Goal: Find specific page/section: Find specific page/section

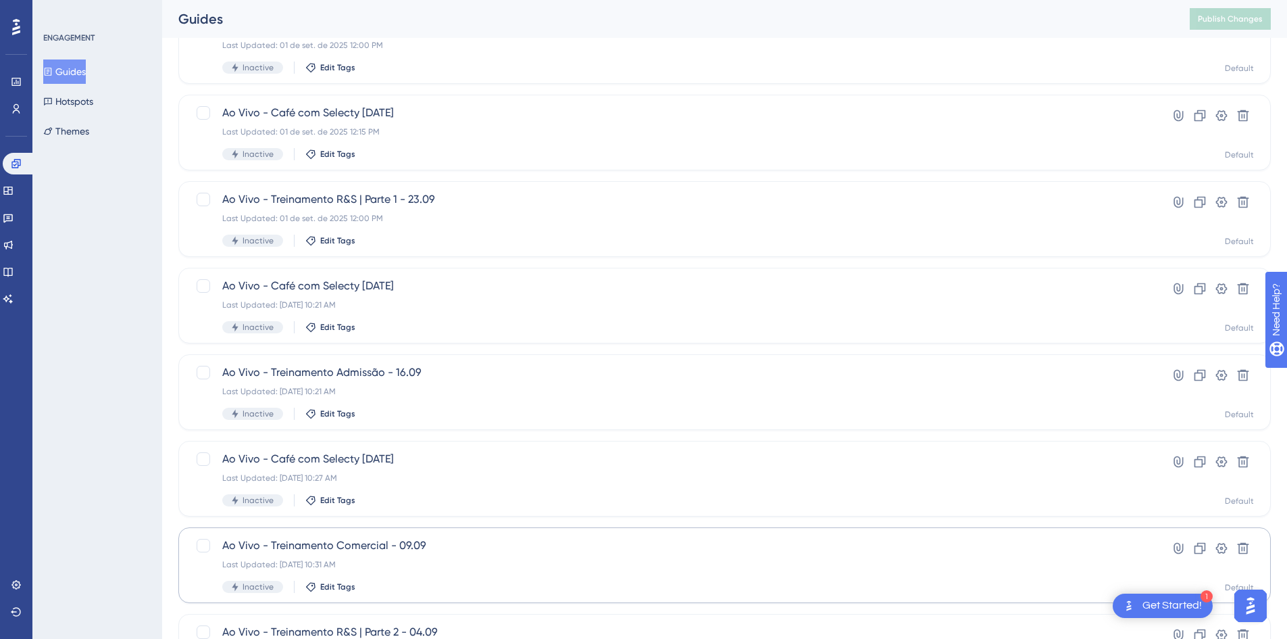
scroll to position [410, 0]
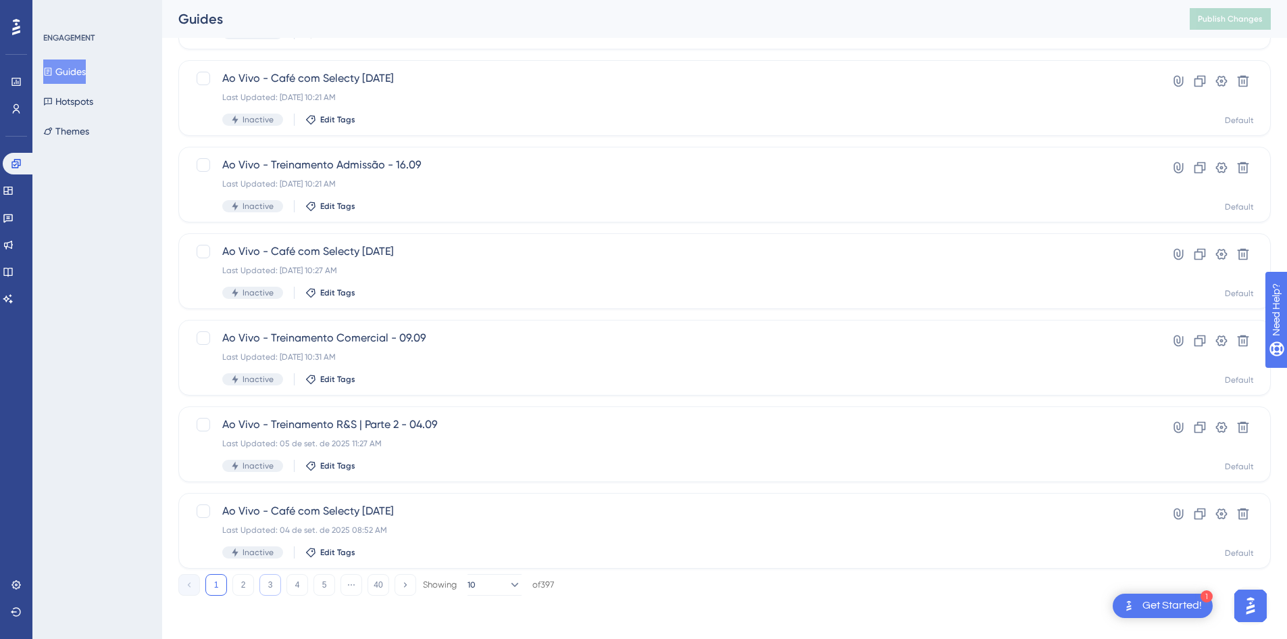
click at [274, 589] on button "3" at bounding box center [270, 585] width 22 height 22
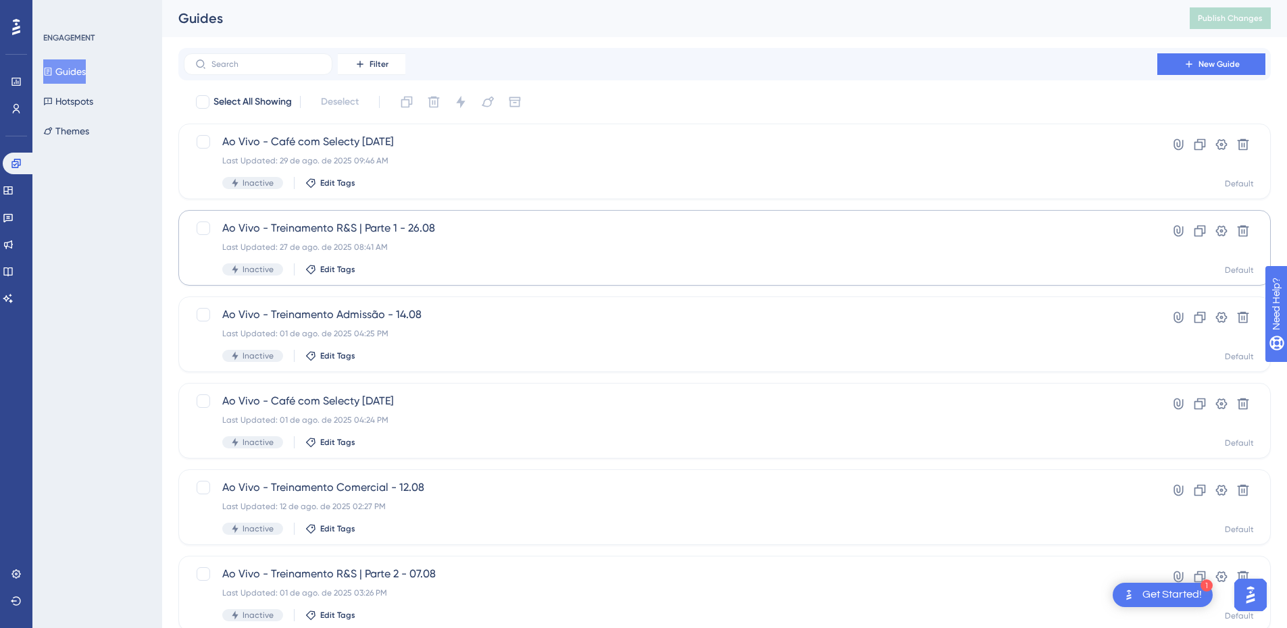
scroll to position [0, 0]
click at [276, 65] on input "text" at bounding box center [265, 64] width 109 height 9
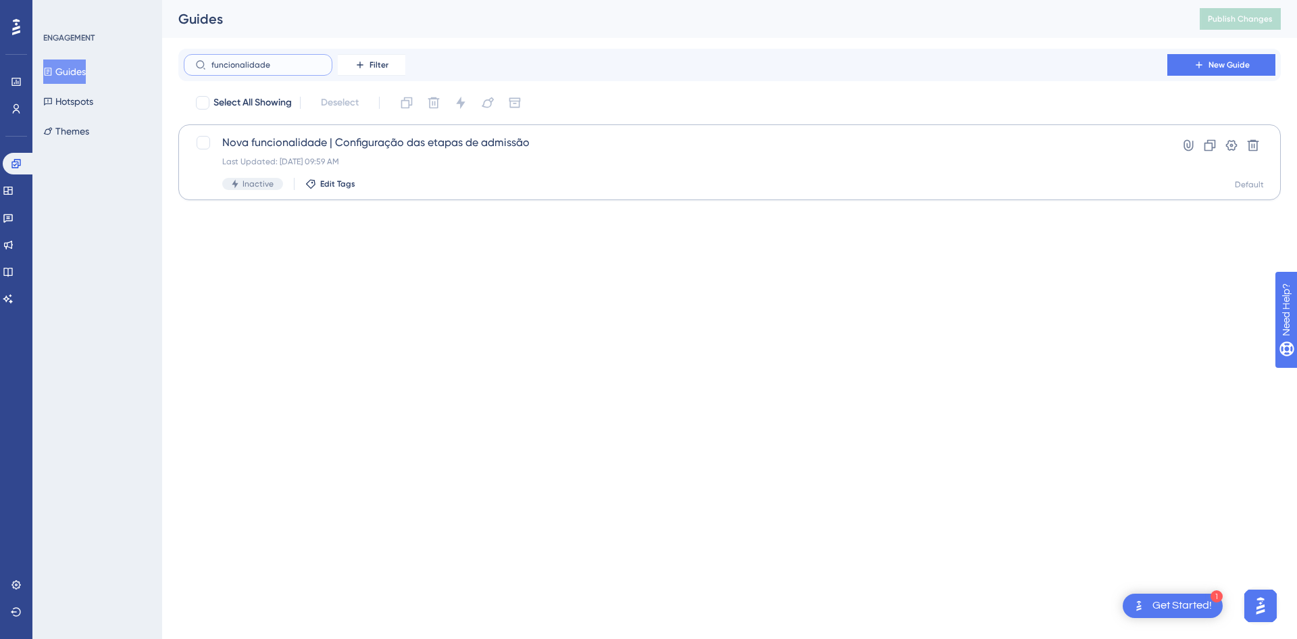
type input "funcionalidade"
click at [389, 141] on span "Nova funcionalidade | Configuração das etapas de admissão" at bounding box center [675, 142] width 907 height 16
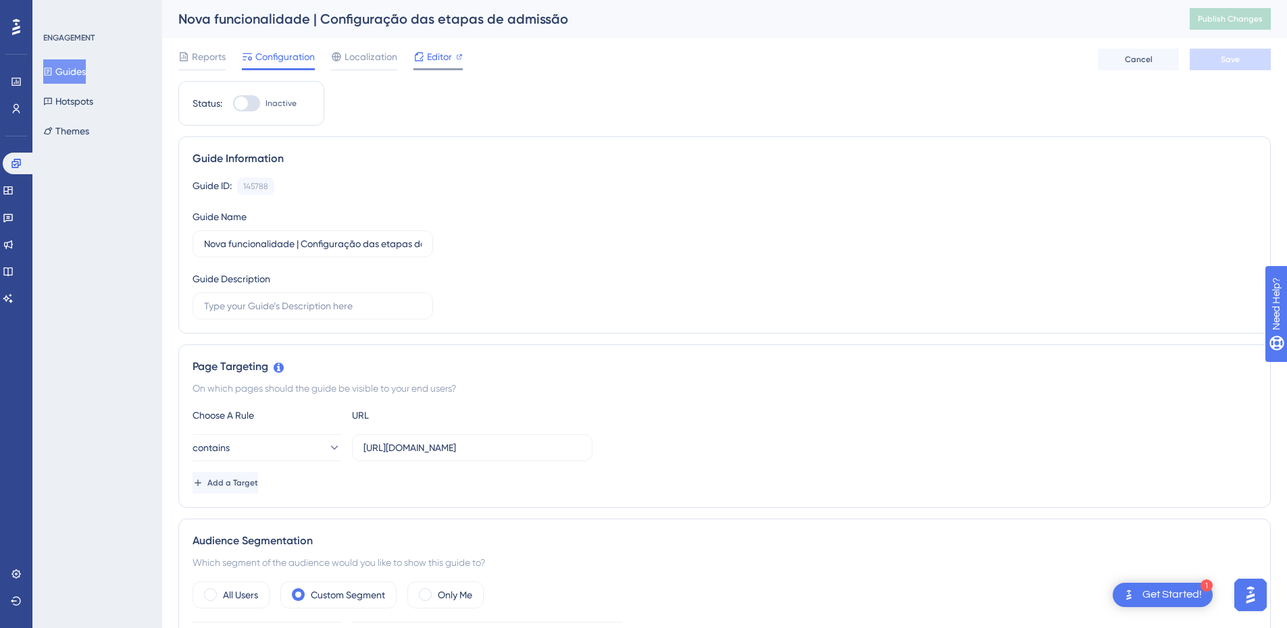
click at [446, 59] on span "Editor" at bounding box center [439, 57] width 25 height 16
